Goal: Find specific page/section: Find specific page/section

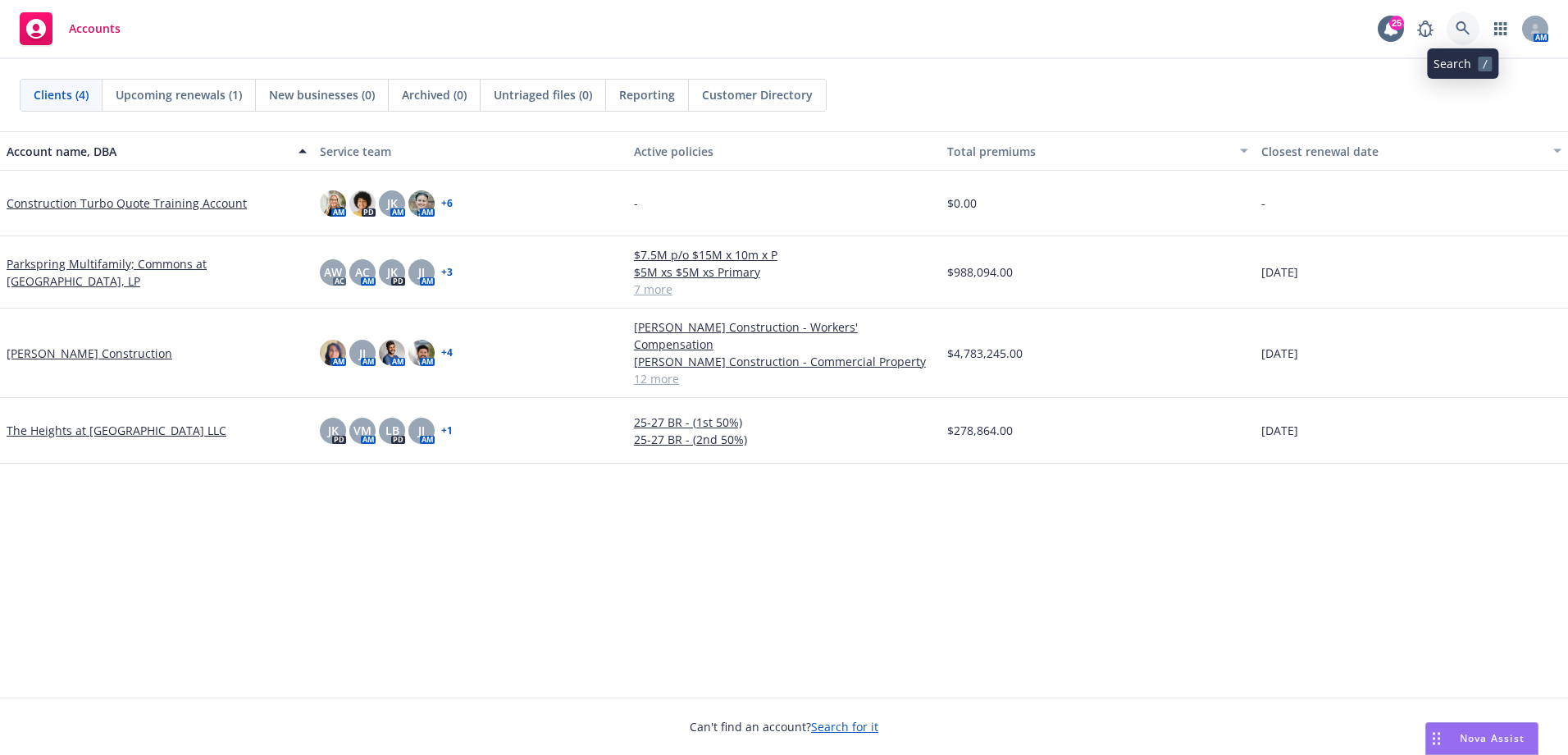
click at [1473, 31] on link at bounding box center [1463, 29] width 33 height 33
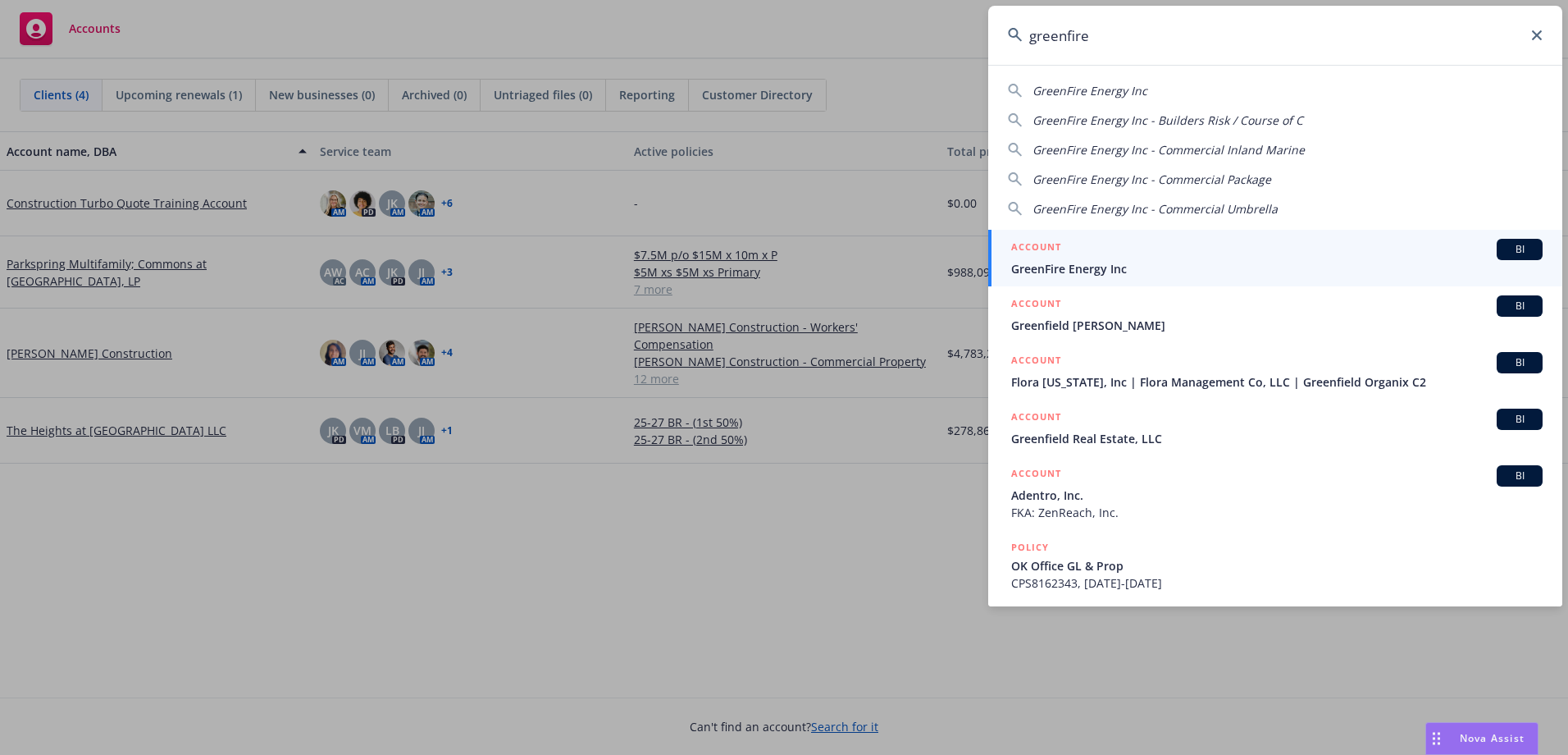
type input "greenfire"
click at [1087, 251] on div "ACCOUNT BI" at bounding box center [1277, 249] width 531 height 22
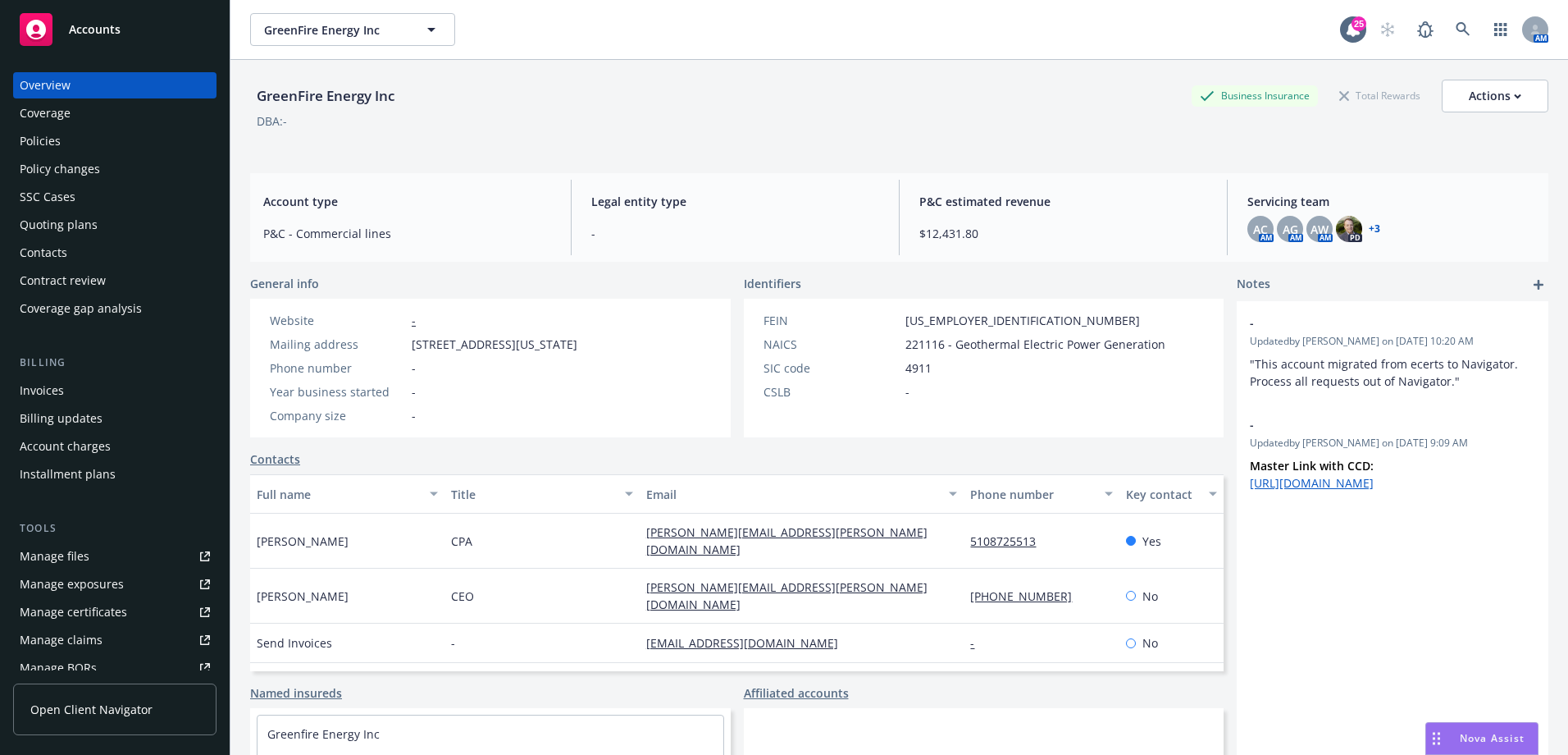
click at [20, 130] on div "Policies" at bounding box center [40, 141] width 41 height 27
